Goal: Task Accomplishment & Management: Use online tool/utility

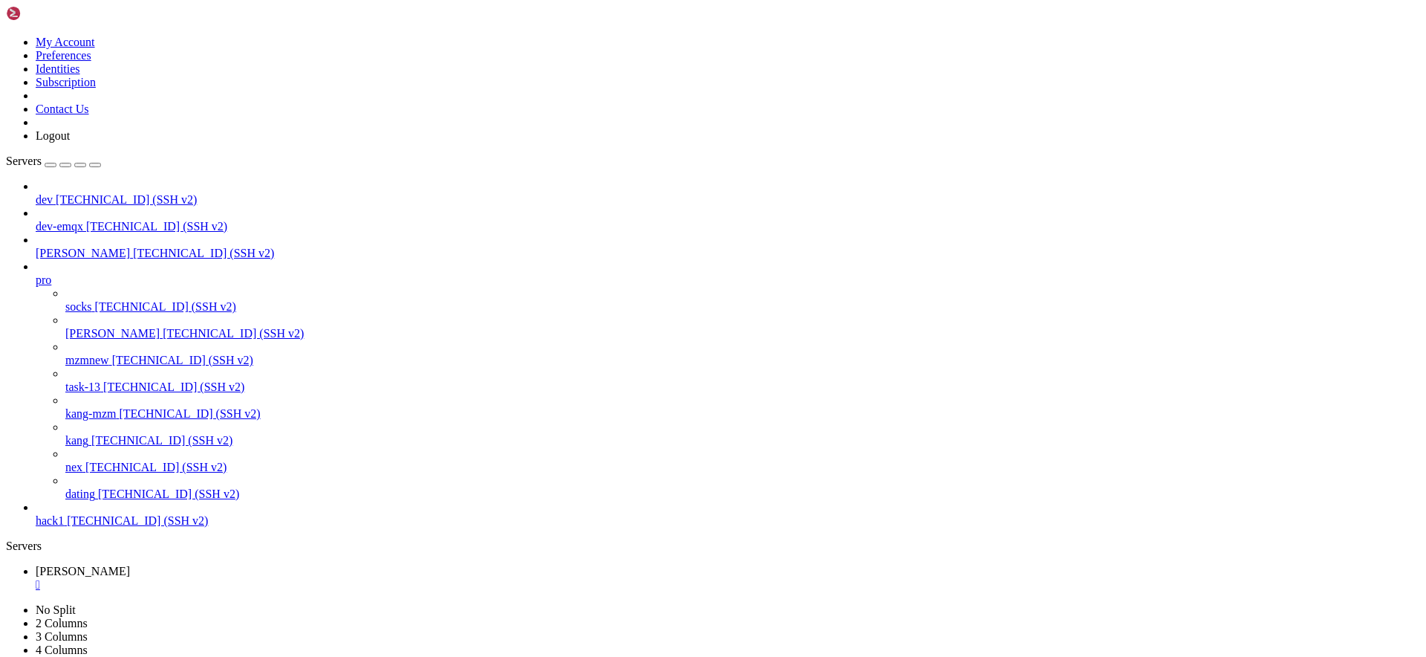
click at [120, 354] on span "[TECHNICAL_ID] (SSH v2)" at bounding box center [182, 360] width 141 height 13
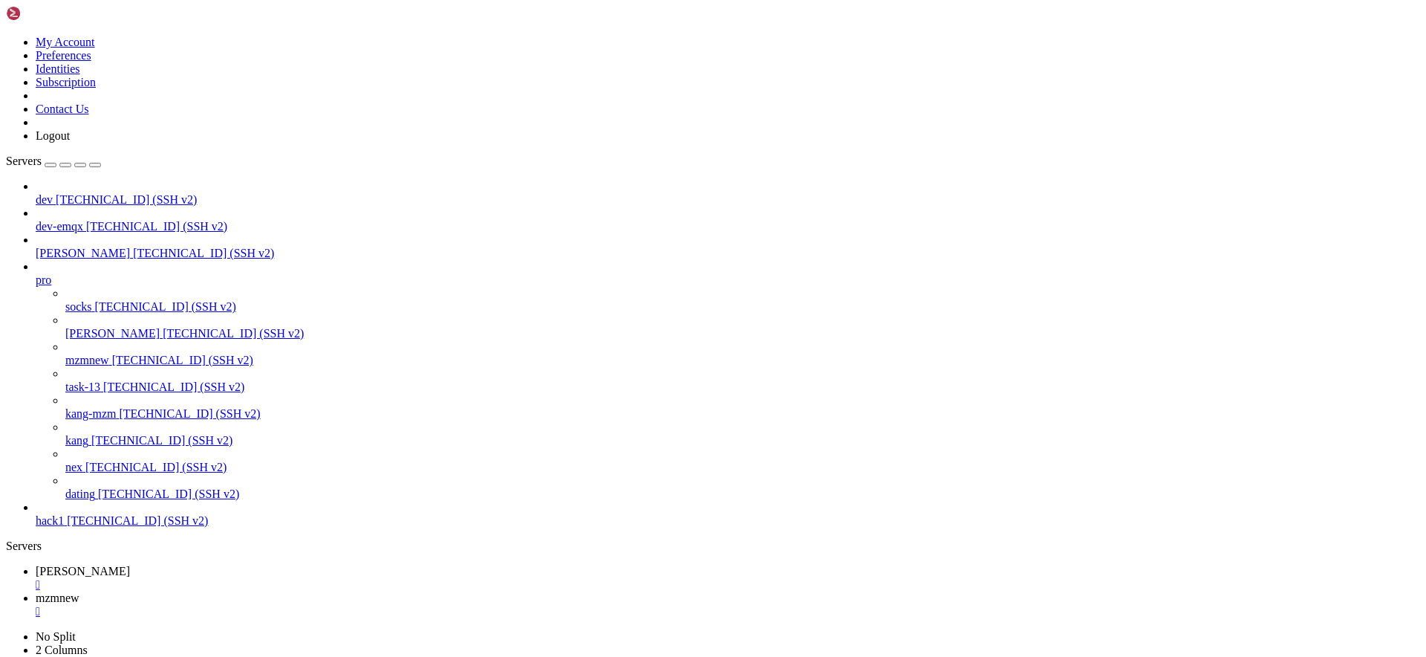
scroll to position [753, 0]
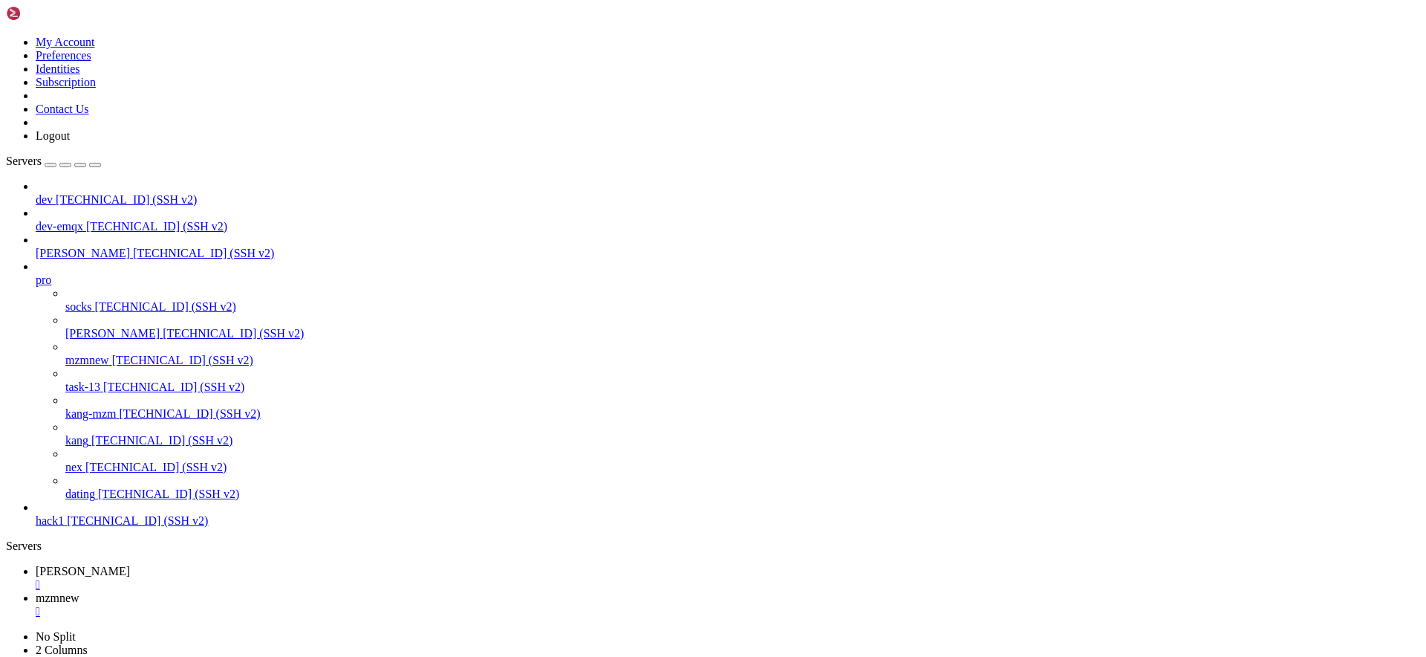
scroll to position [840, 0]
drag, startPoint x: 250, startPoint y: 1274, endPoint x: 755, endPoint y: 1277, distance: 504.3
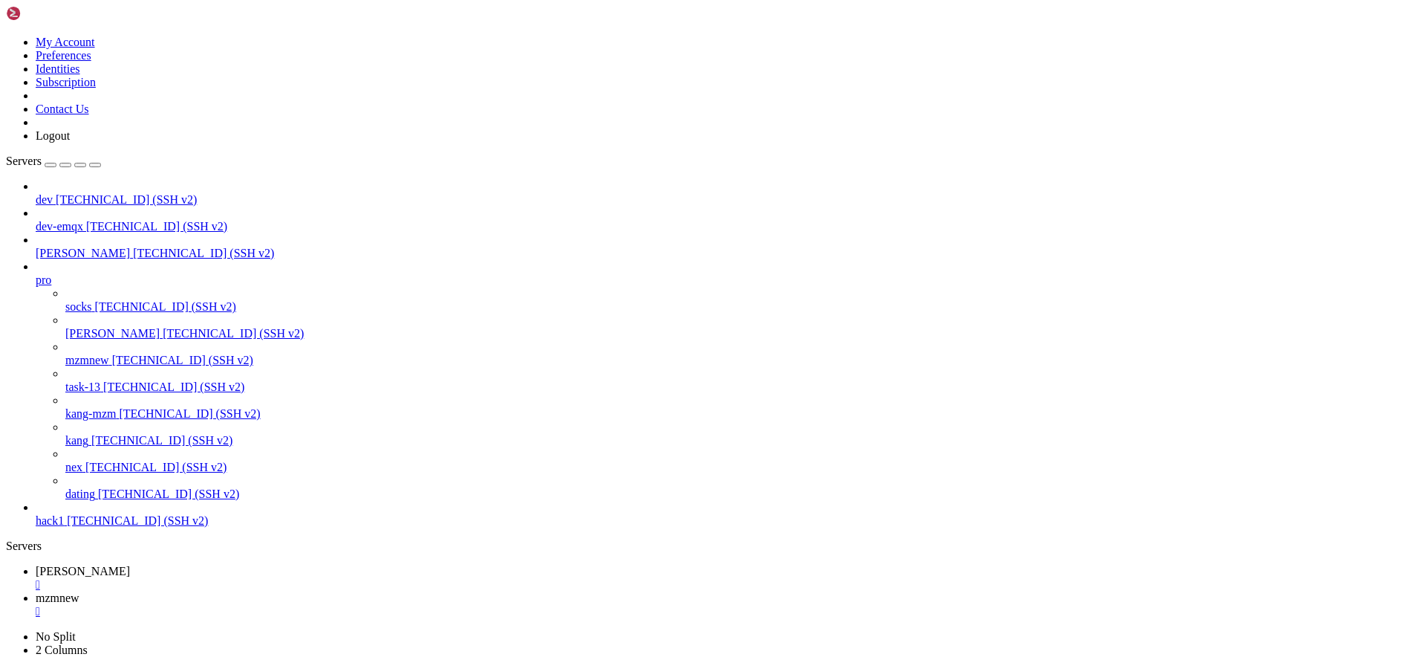
scroll to position [1606, 0]
drag, startPoint x: 784, startPoint y: 1531, endPoint x: 56, endPoint y: 1525, distance: 727.1
drag, startPoint x: 22, startPoint y: 1282, endPoint x: 8, endPoint y: 1280, distance: 14.3
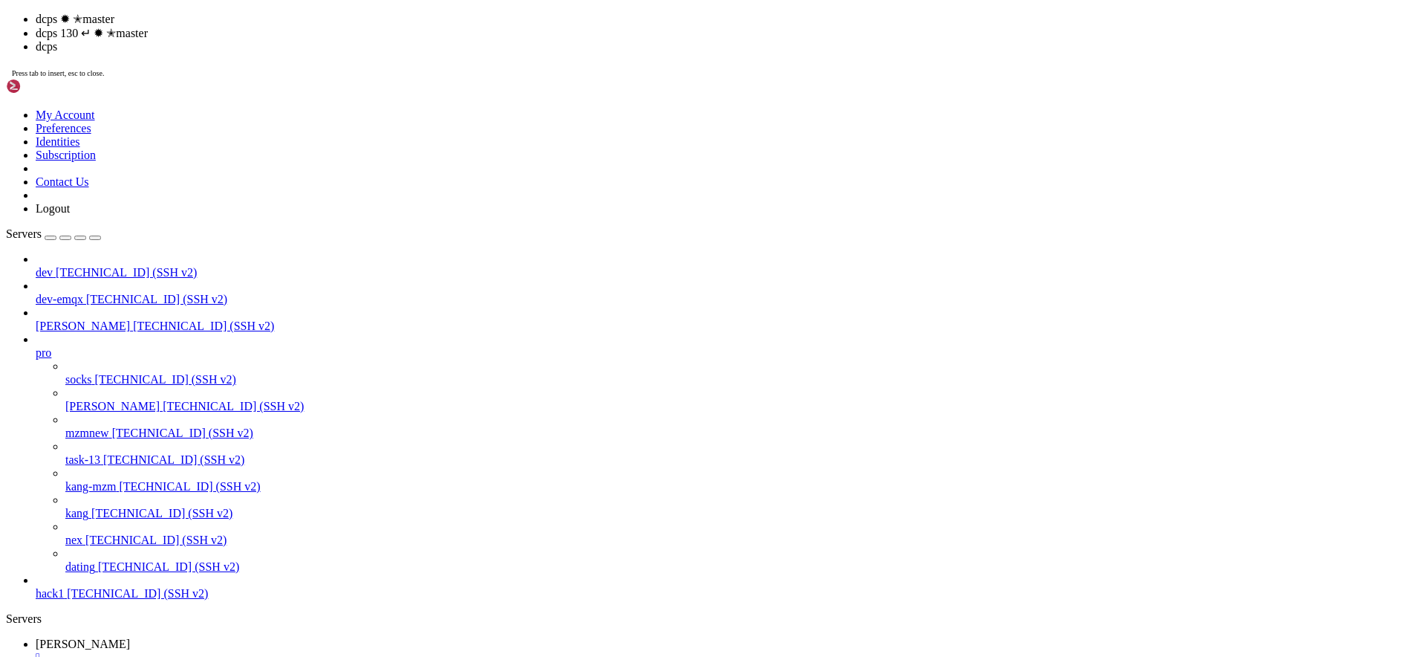
scroll to position [10647, 0]
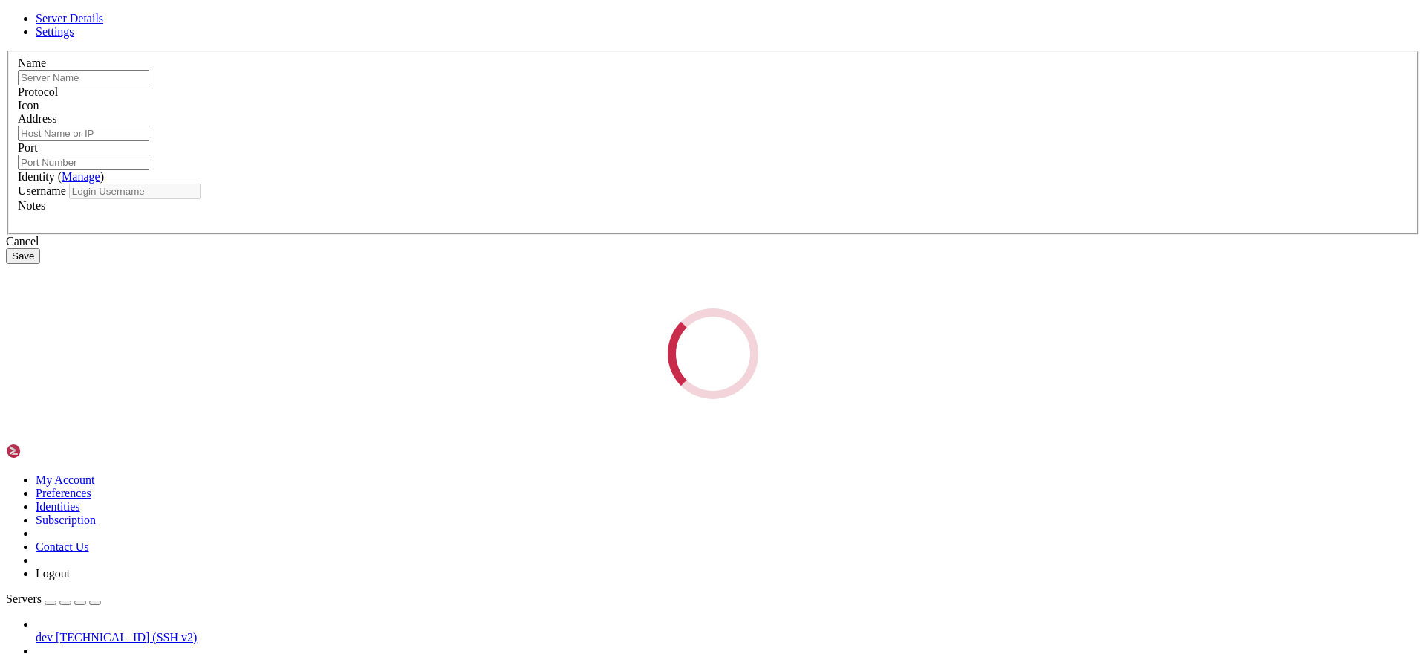
type input "mzmnew"
type input "[TECHNICAL_ID]"
type input "22"
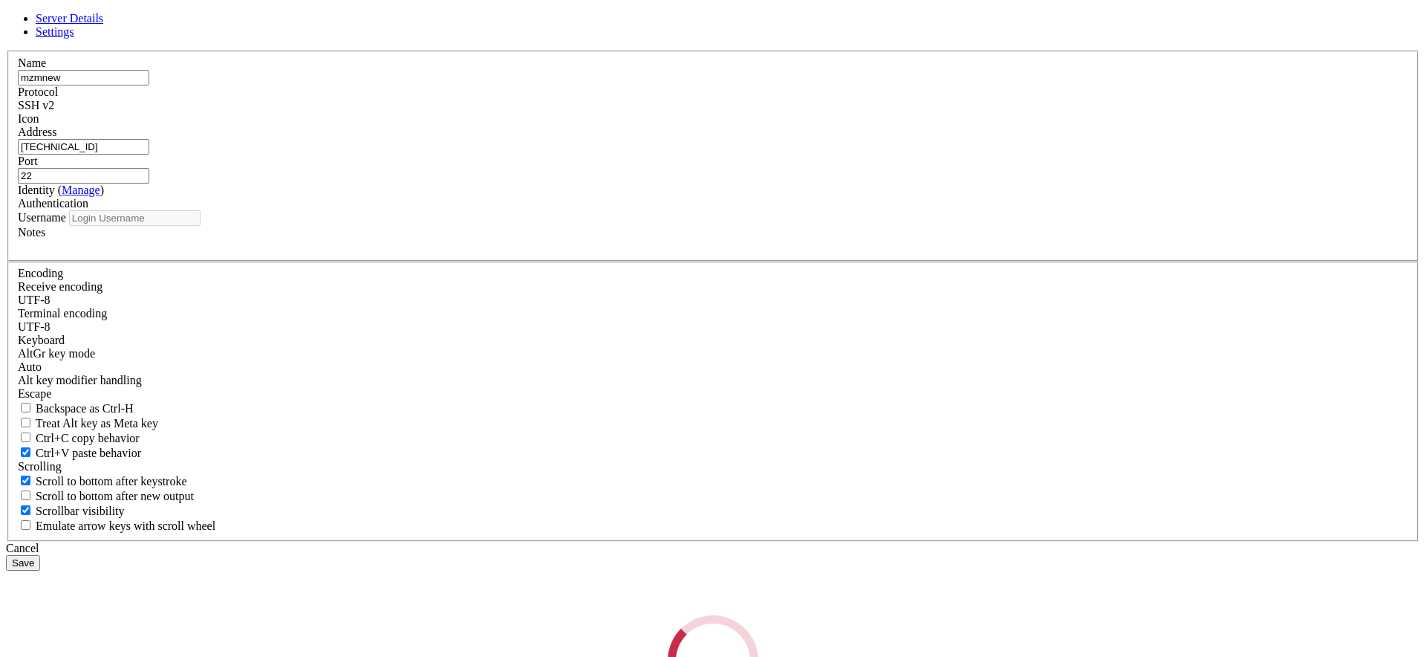
type input "root"
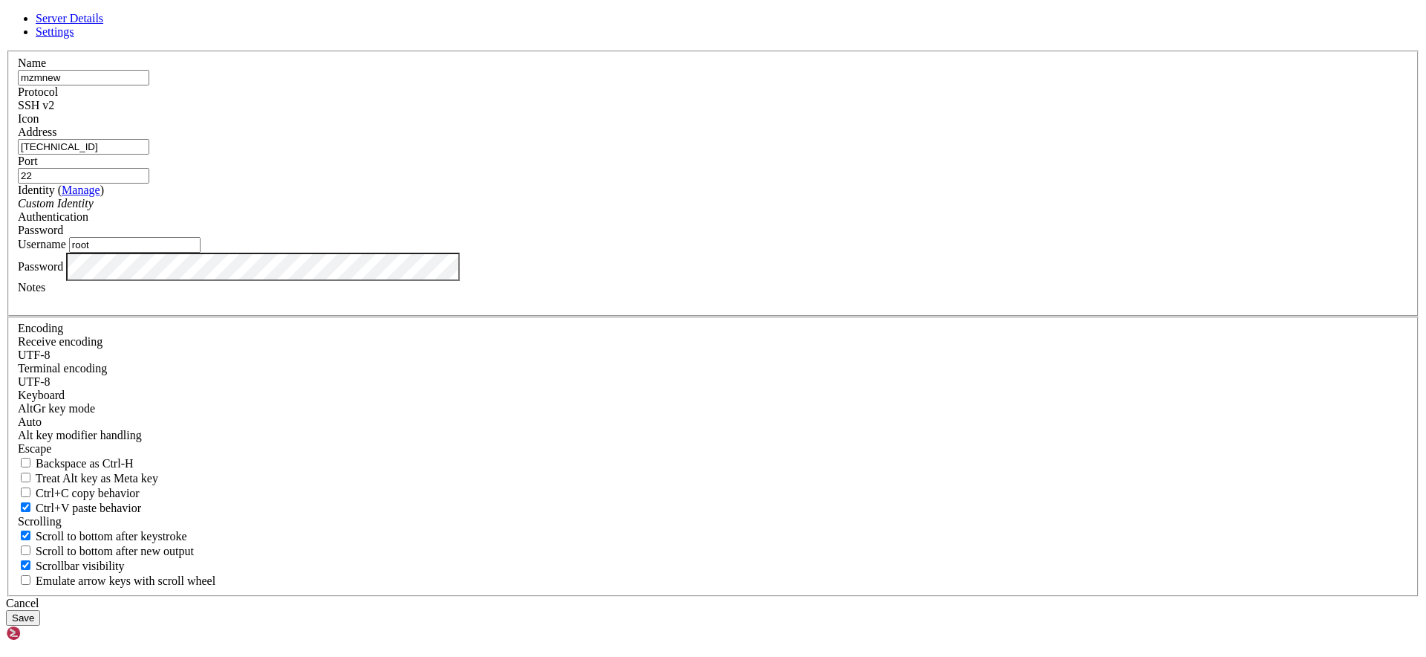
click at [149, 154] on input "[TECHNICAL_ID]" at bounding box center [83, 147] width 131 height 16
drag, startPoint x: 824, startPoint y: 518, endPoint x: 628, endPoint y: 468, distance: 203.0
click at [824, 596] on div "Cancel" at bounding box center [713, 602] width 1414 height 13
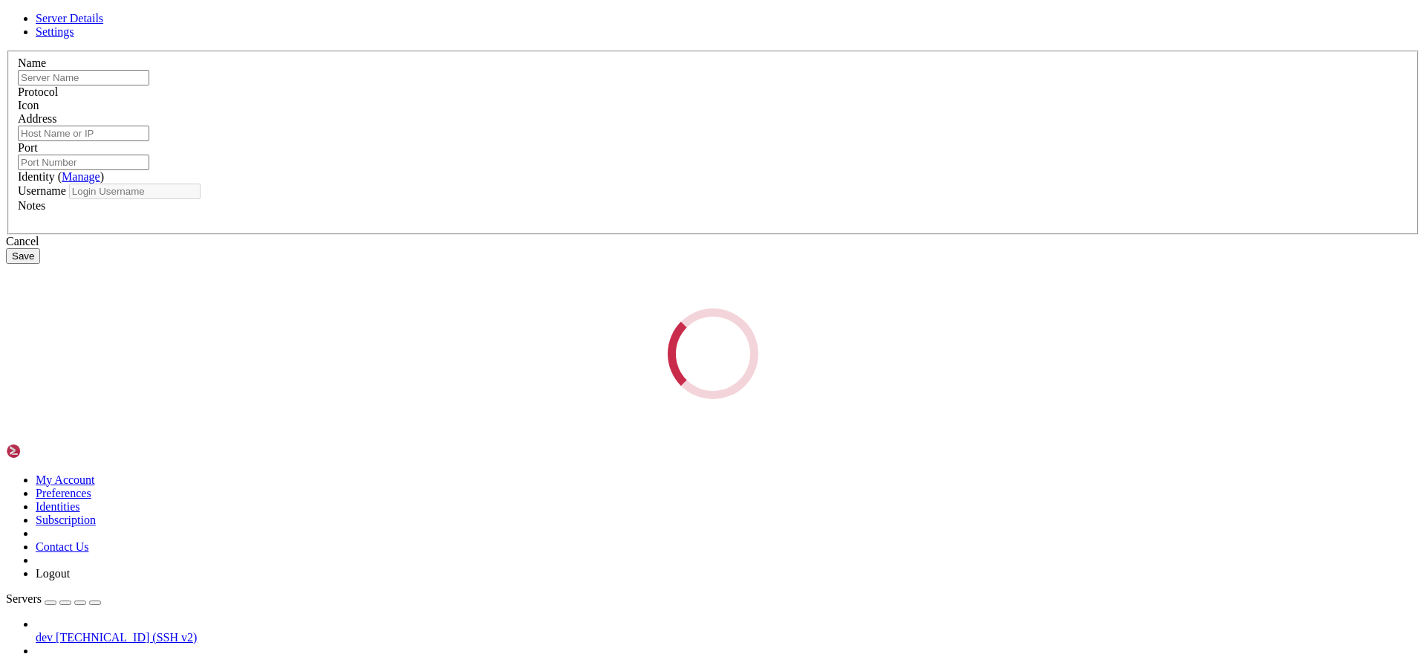
type input "mzmnew"
type input "[TECHNICAL_ID]"
type input "22"
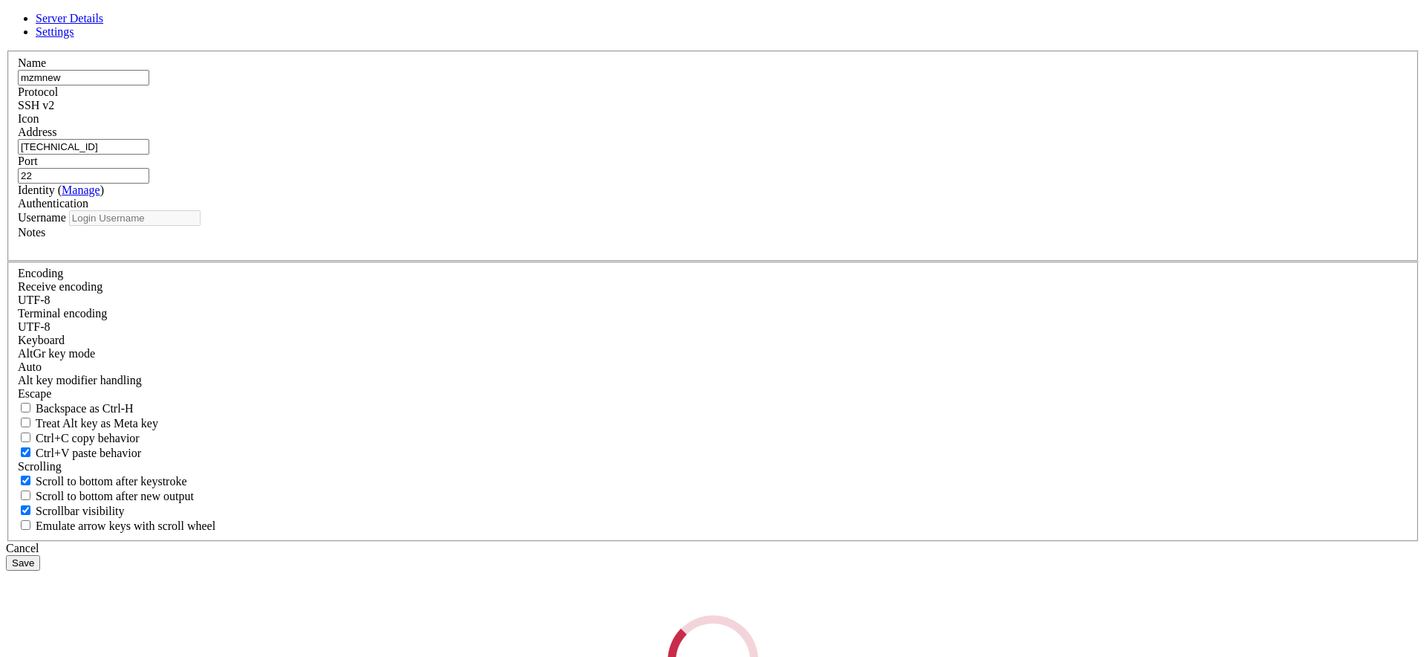
type input "root"
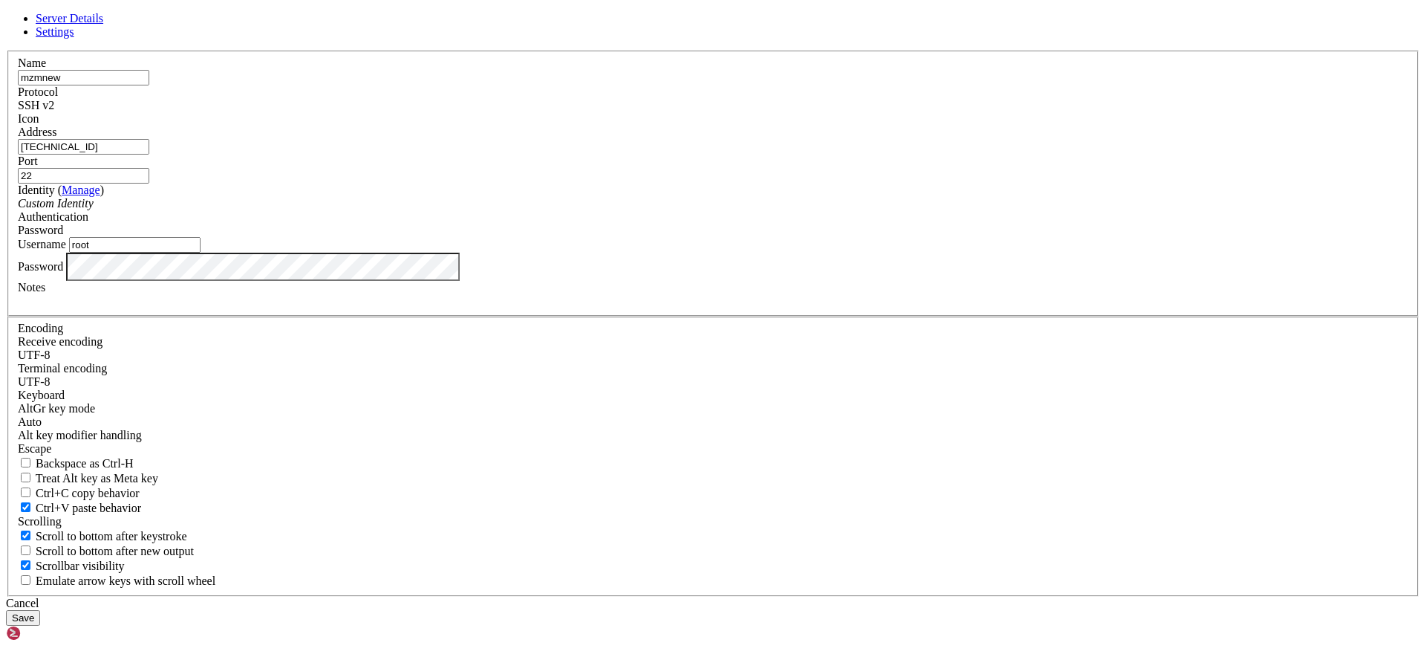
click at [149, 154] on input "[TECHNICAL_ID]" at bounding box center [83, 147] width 131 height 16
click at [799, 596] on div "Cancel" at bounding box center [713, 602] width 1414 height 13
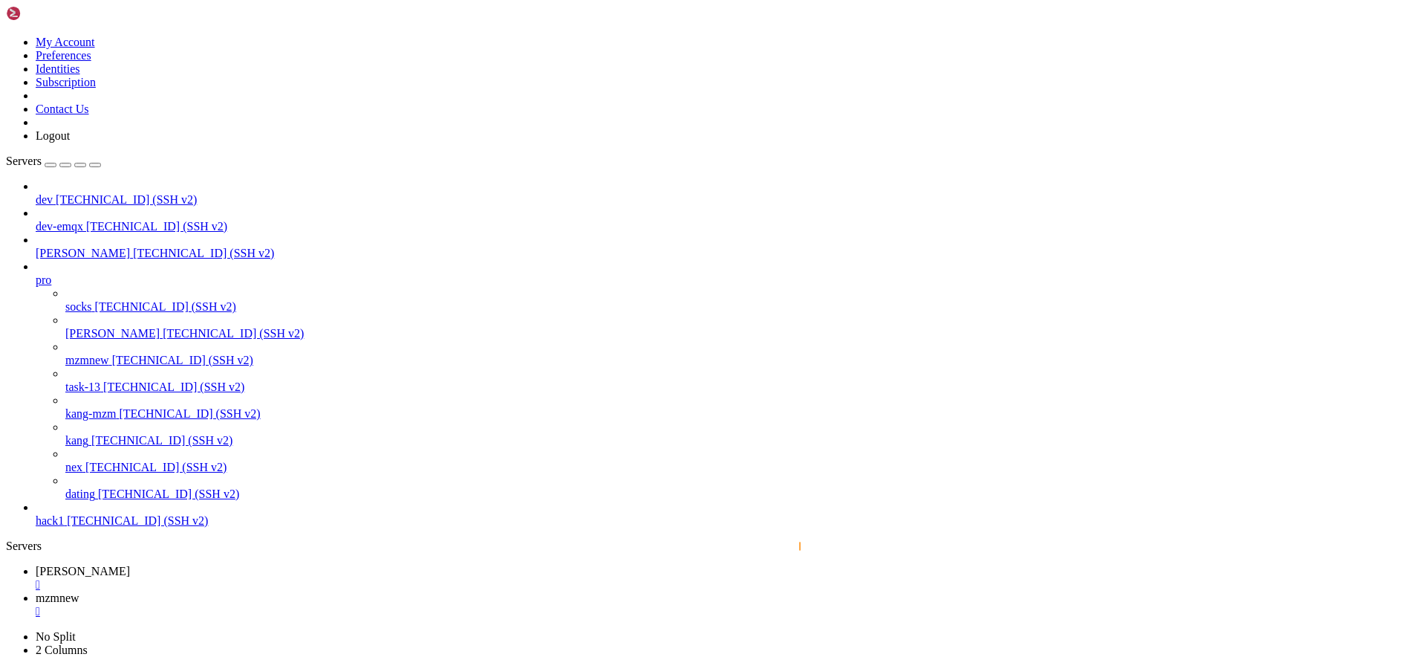
drag, startPoint x: 339, startPoint y: 1616, endPoint x: 463, endPoint y: 1618, distance: 124.0
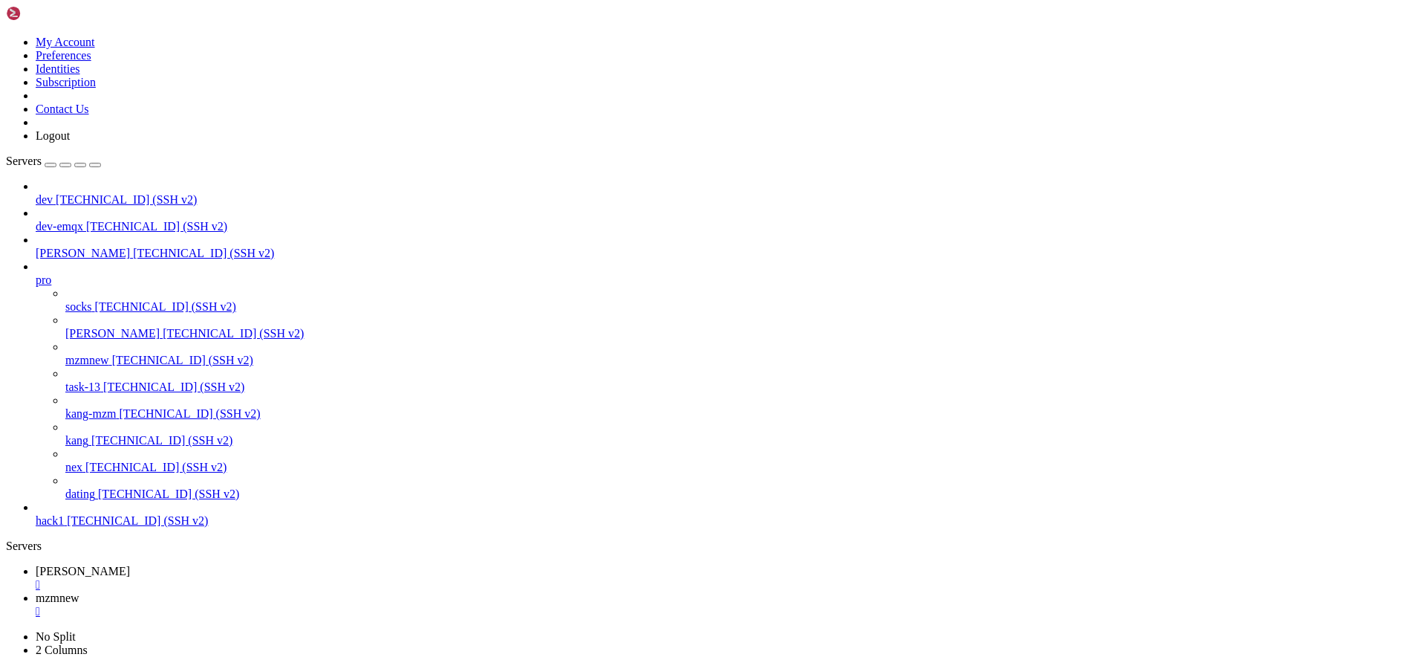
copy x-row "jeecg-boot/client/cs"
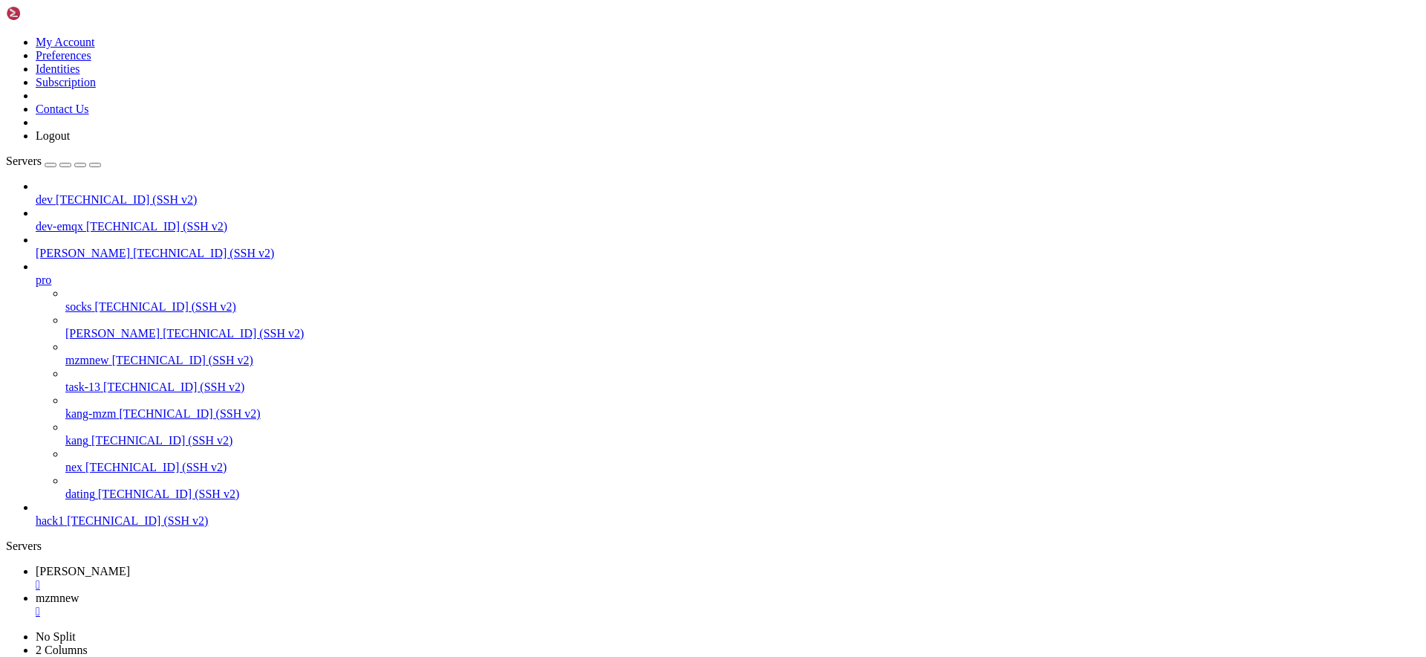
drag, startPoint x: 181, startPoint y: 1601, endPoint x: 511, endPoint y: 1603, distance: 329.8
copy x-row "[URL][DOMAIN_NAME]"
